Goal: Transaction & Acquisition: Purchase product/service

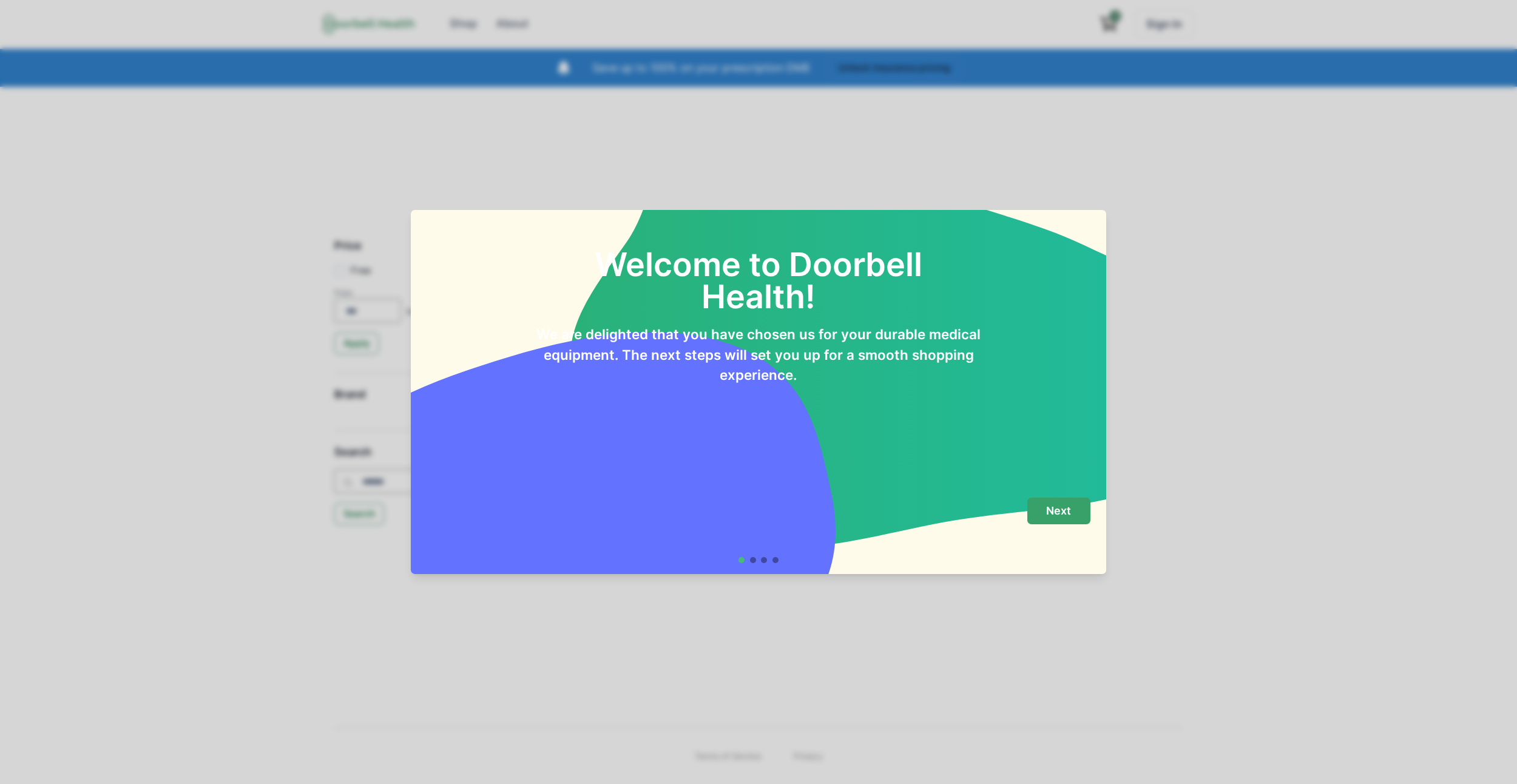
click at [1079, 520] on button "Next" at bounding box center [1059, 511] width 63 height 27
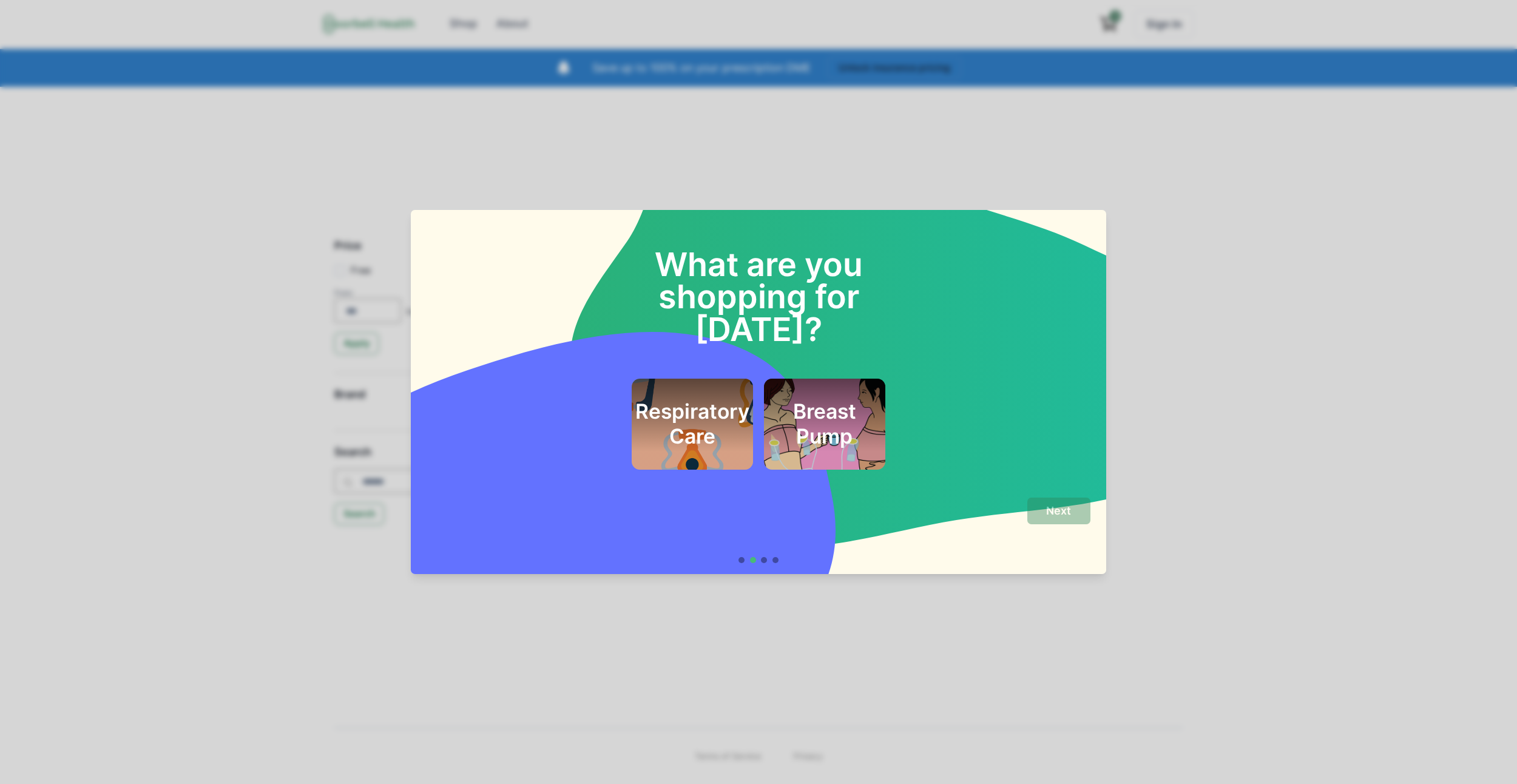
click at [732, 404] on h2 "Respiratory Care" at bounding box center [692, 424] width 114 height 49
click at [1059, 507] on p "Next" at bounding box center [1058, 510] width 25 height 13
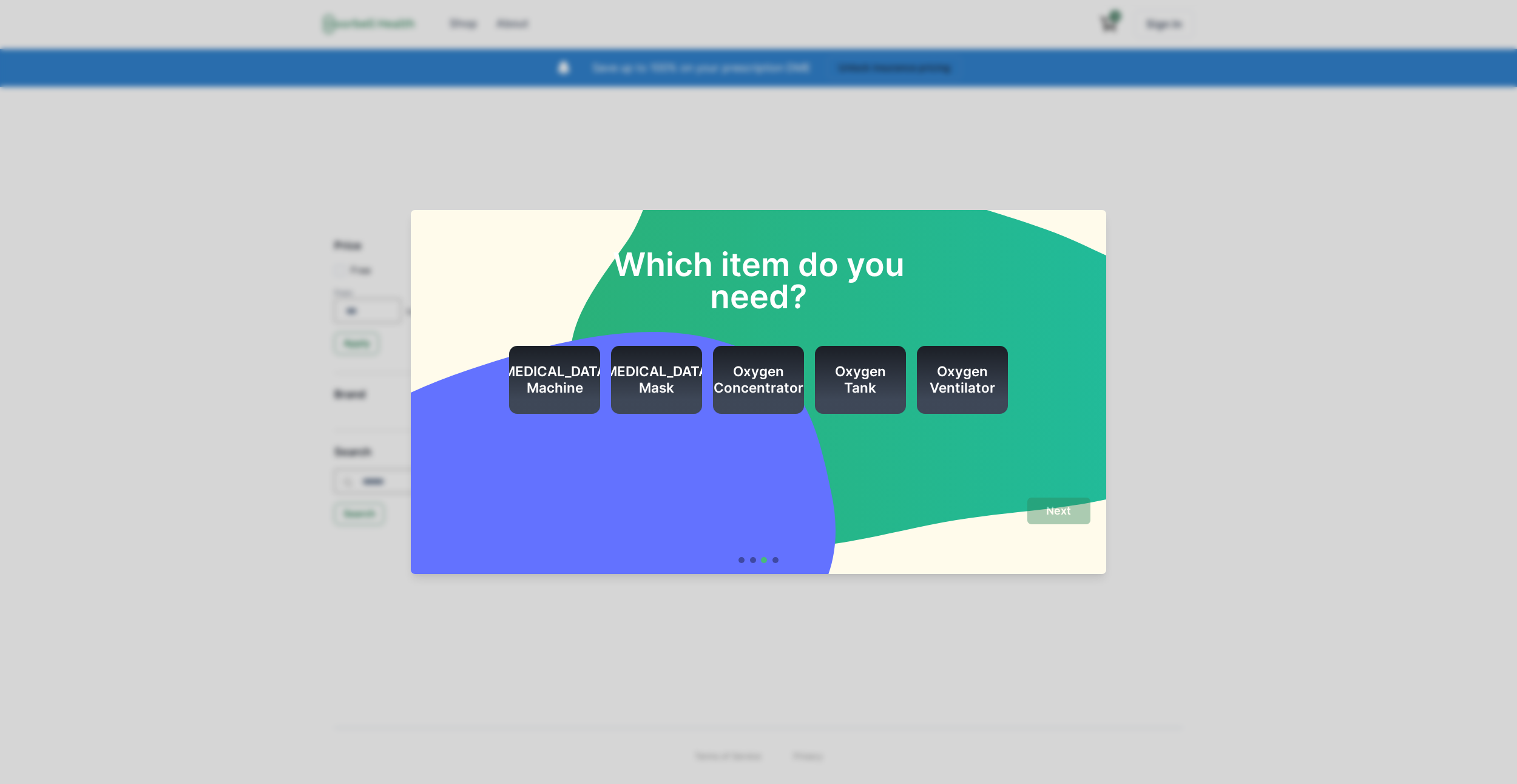
click at [653, 366] on h2 "CPAP Mask" at bounding box center [656, 380] width 114 height 33
click at [1065, 516] on p "Next" at bounding box center [1058, 510] width 25 height 13
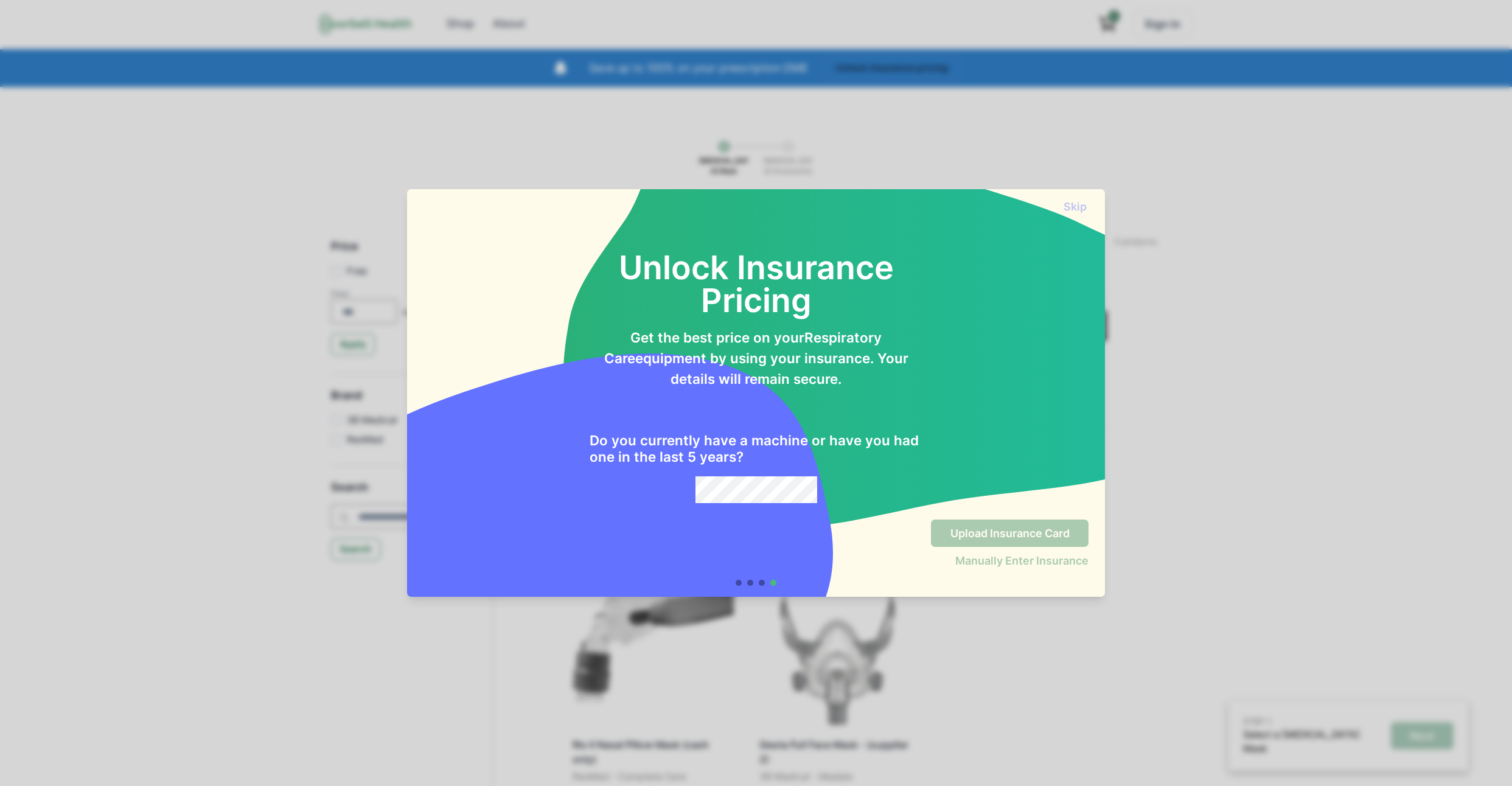
click at [1012, 274] on div "Unlock Insurance Pricing Get the best price on your Respiratory Care equipment …" at bounding box center [756, 361] width 665 height 285
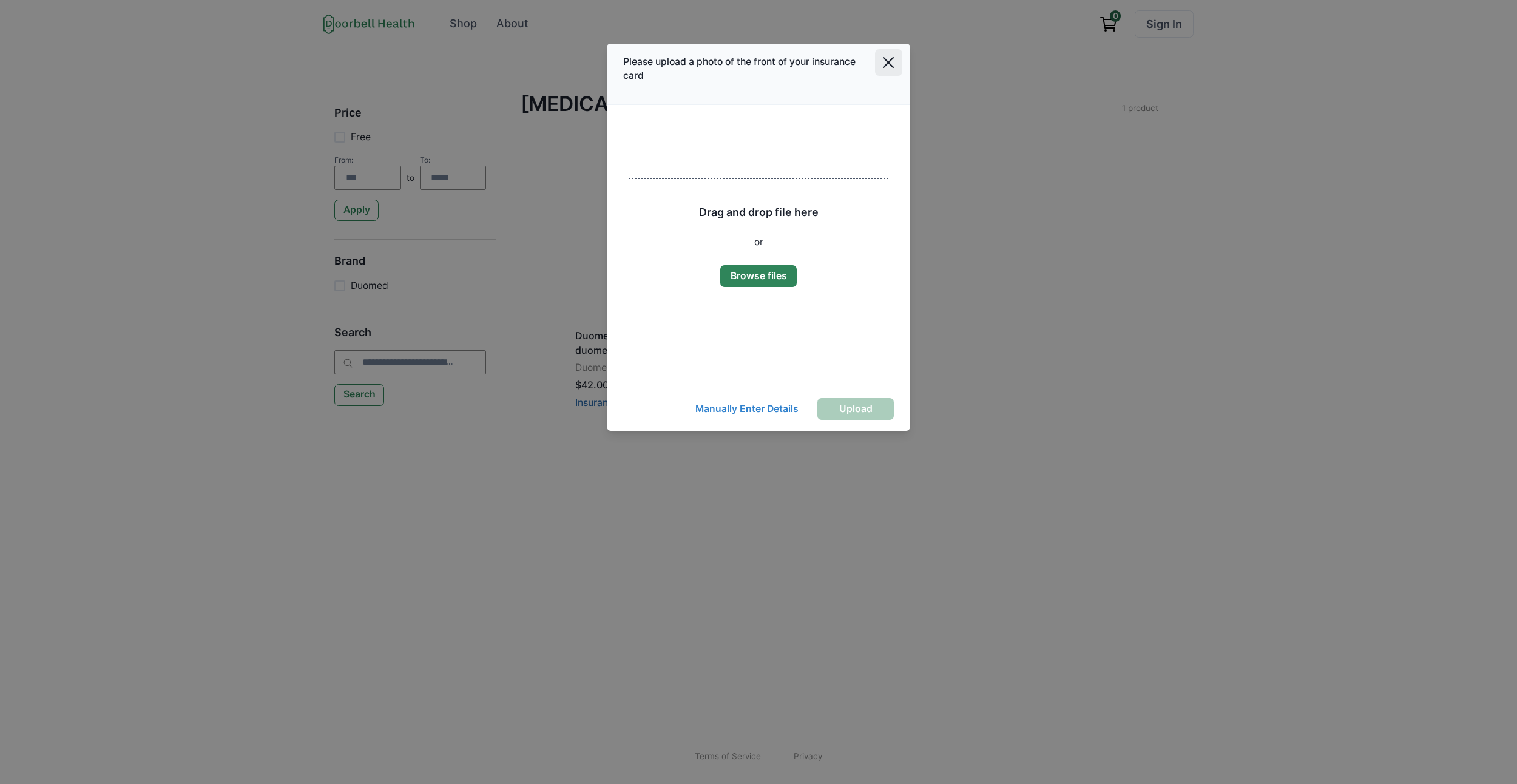
click at [895, 59] on button "Close" at bounding box center [888, 63] width 27 height 27
